Goal: Register for event/course

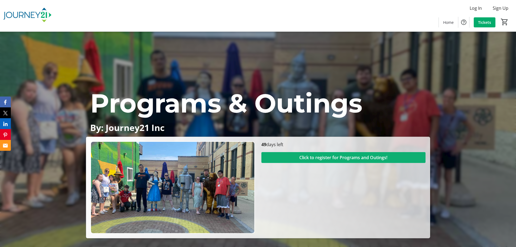
click at [341, 157] on span "Click to register for Programs and Outings!" at bounding box center [343, 157] width 88 height 6
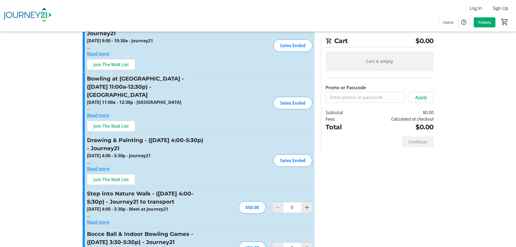
scroll to position [271, 0]
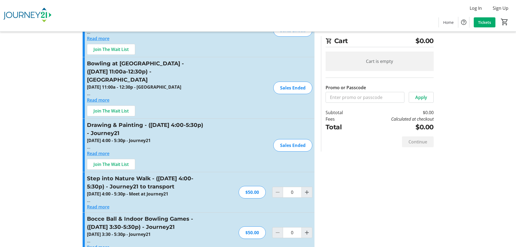
click at [105, 150] on button "Read more" at bounding box center [98, 153] width 22 height 6
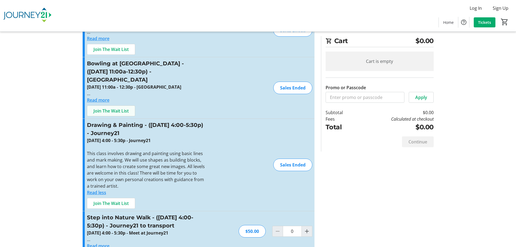
click at [119, 108] on span "Join The Wait List" at bounding box center [110, 111] width 35 height 6
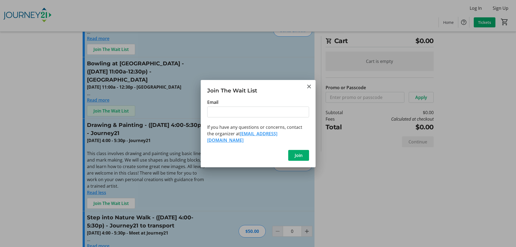
scroll to position [0, 0]
type input "[EMAIL_ADDRESS][DOMAIN_NAME]"
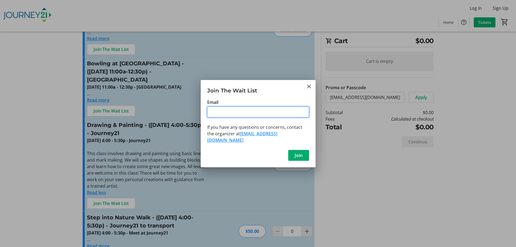
type input "[EMAIL_ADDRESS][DOMAIN_NAME]"
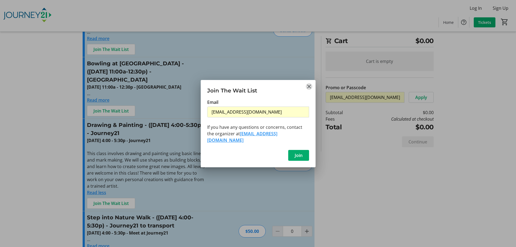
click at [306, 88] on mat-icon "Close" at bounding box center [309, 86] width 6 height 6
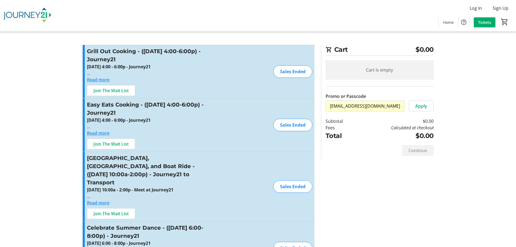
scroll to position [271, 0]
